Goal: Navigation & Orientation: Find specific page/section

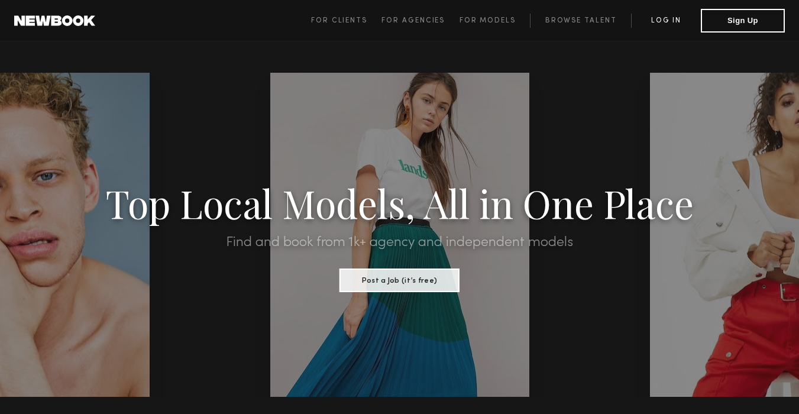
click at [661, 18] on link "Log in" at bounding box center [666, 21] width 70 height 14
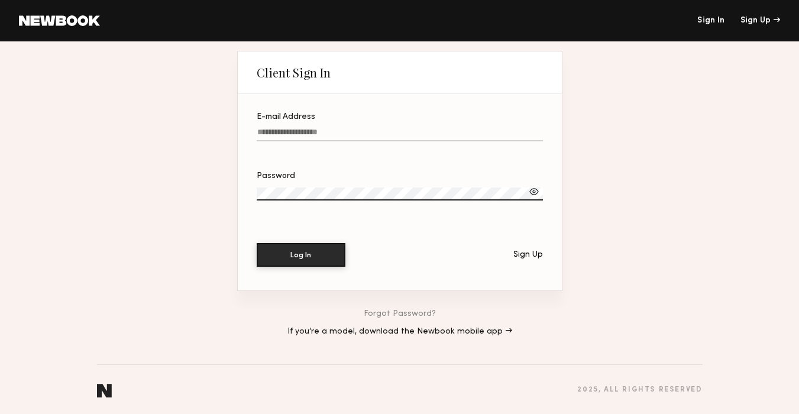
type input "**********"
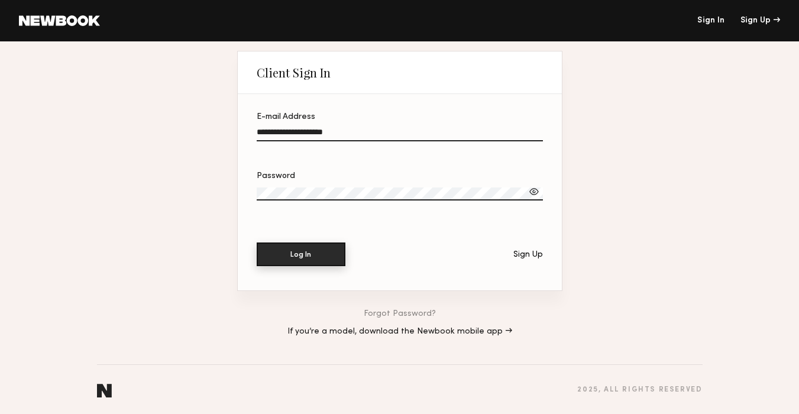
click at [312, 251] on button "Log In" at bounding box center [301, 255] width 89 height 24
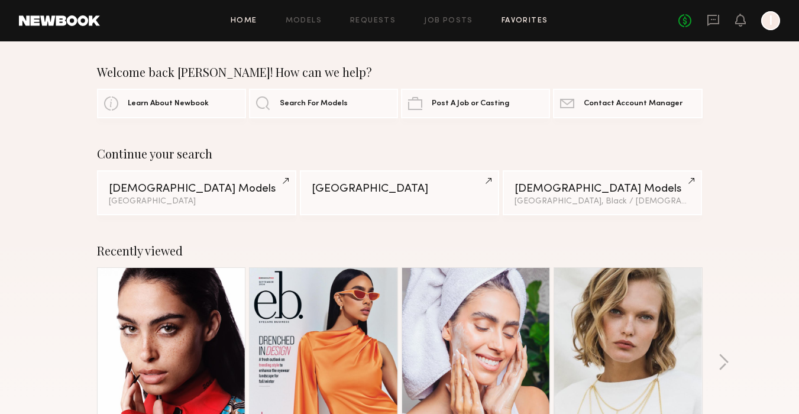
click at [514, 20] on link "Favorites" at bounding box center [525, 21] width 47 height 8
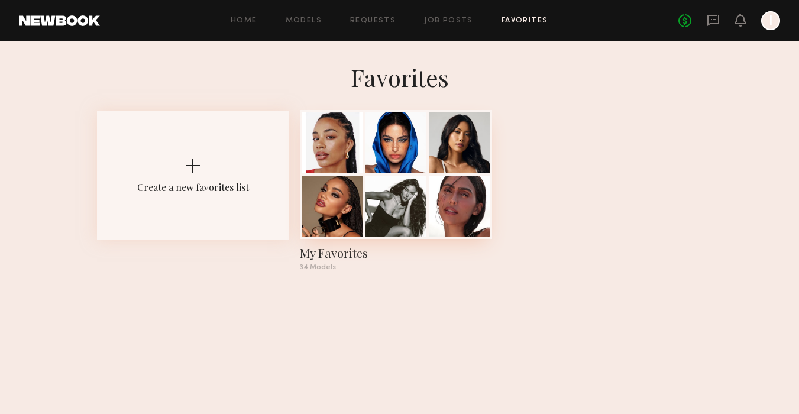
click at [434, 201] on div at bounding box center [459, 206] width 61 height 61
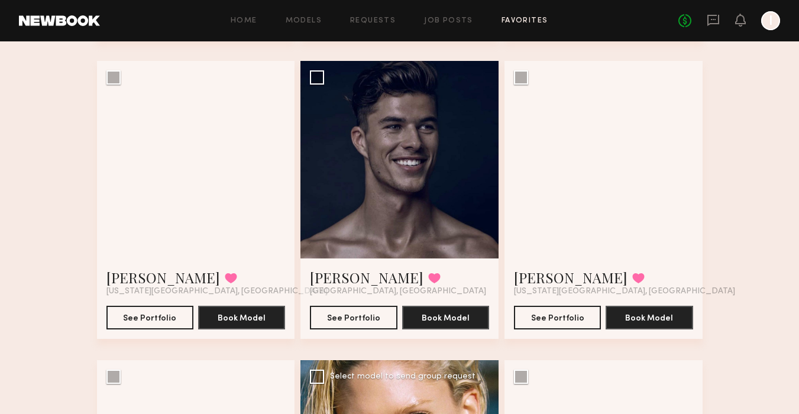
scroll to position [2170, 0]
